Goal: Navigation & Orientation: Find specific page/section

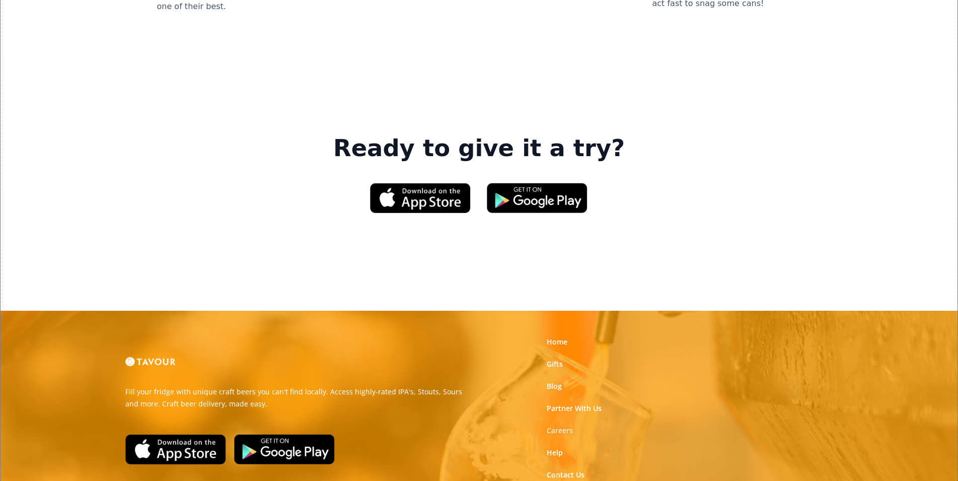
scroll to position [1522, 0]
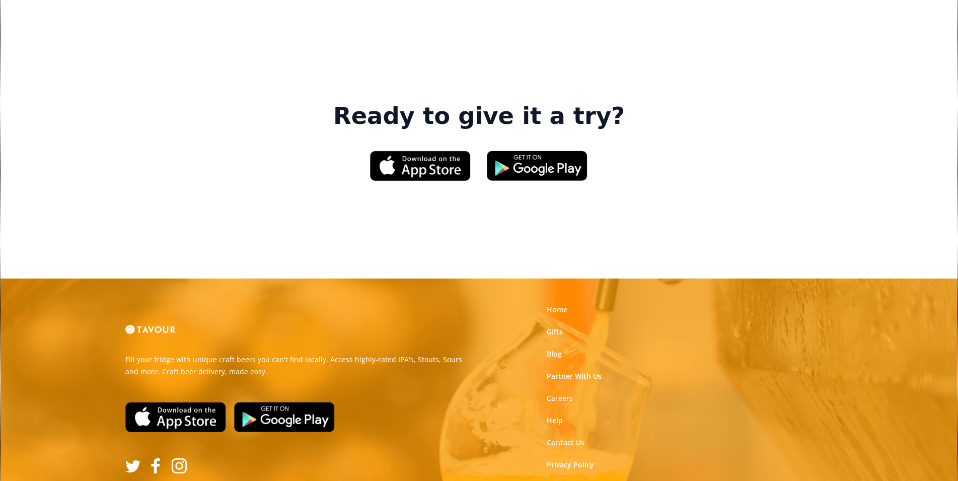
click at [563, 437] on link "Contact Us" at bounding box center [566, 442] width 38 height 10
click at [530, 150] on img at bounding box center [537, 165] width 101 height 30
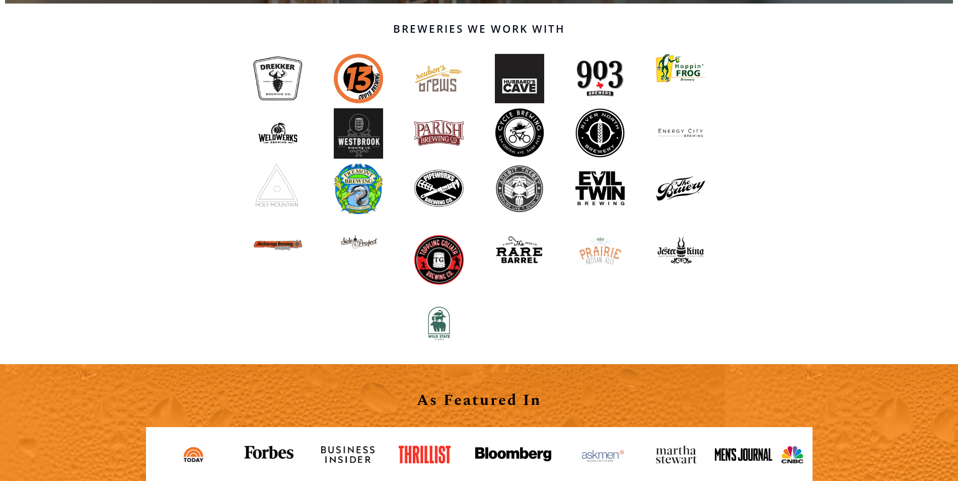
scroll to position [808, 0]
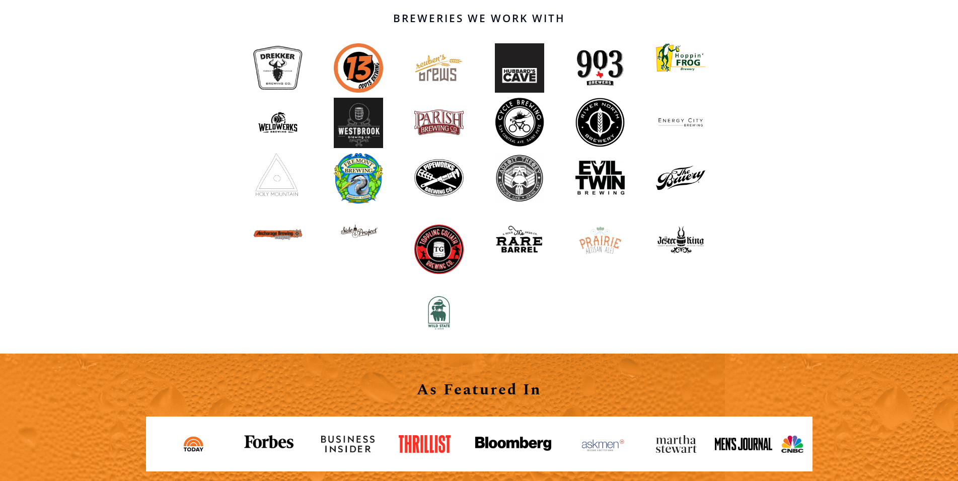
click at [682, 173] on img at bounding box center [680, 177] width 49 height 49
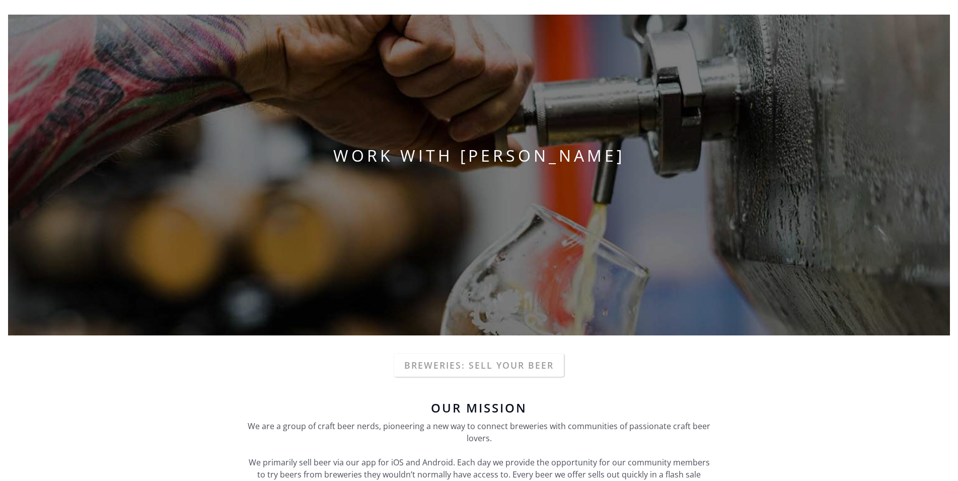
scroll to position [0, 0]
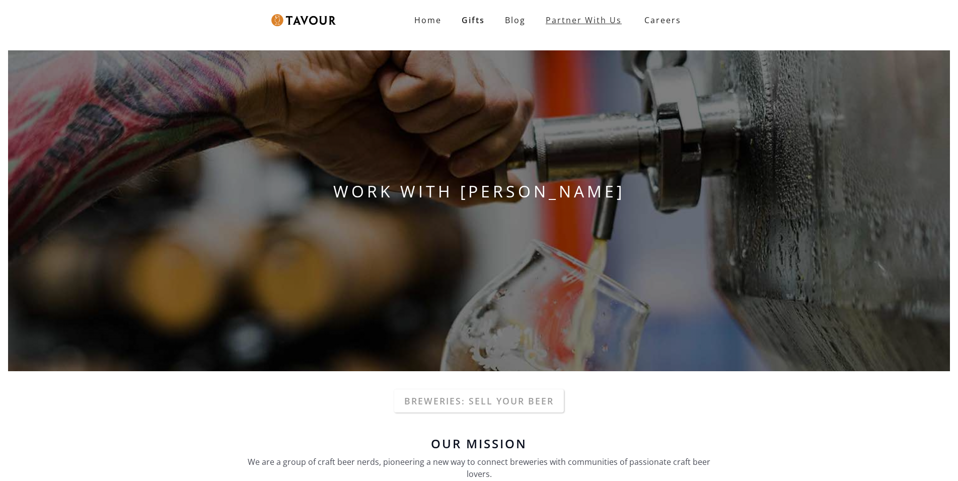
click at [591, 19] on link "Partner With Us" at bounding box center [583, 20] width 96 height 20
click at [649, 17] on strong "Careers" at bounding box center [662, 20] width 37 height 20
